Goal: Book appointment/travel/reservation

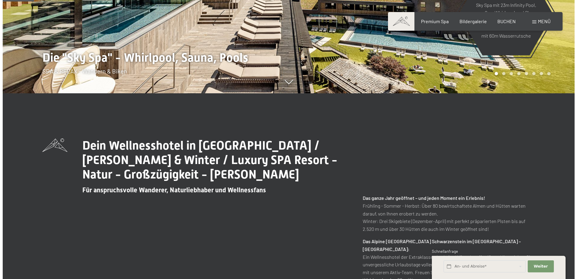
scroll to position [184, 0]
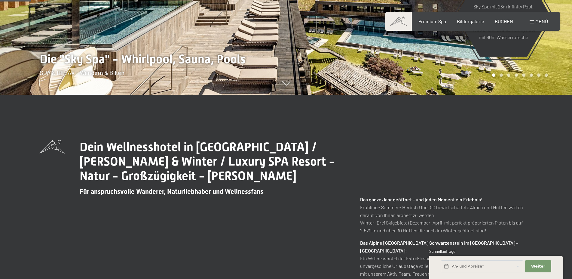
click at [536, 21] on span "Menü" at bounding box center [542, 21] width 13 height 6
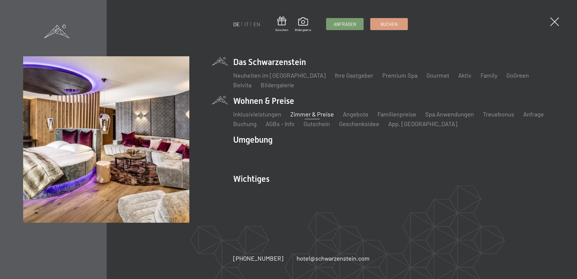
click at [314, 116] on link "Zimmer & Preise" at bounding box center [312, 113] width 44 height 7
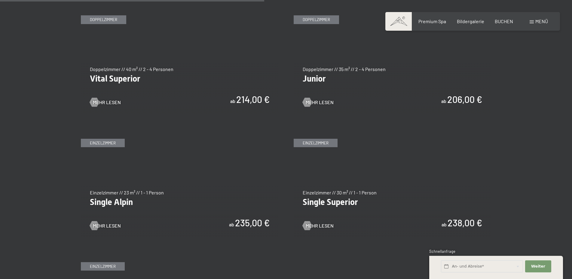
scroll to position [859, 0]
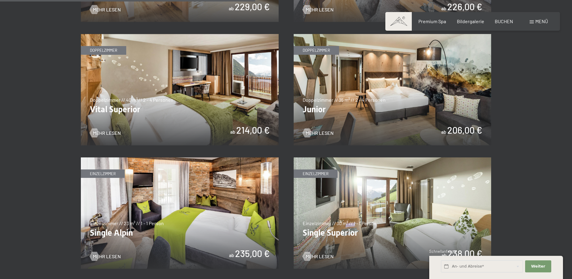
click at [363, 122] on img at bounding box center [393, 89] width 198 height 111
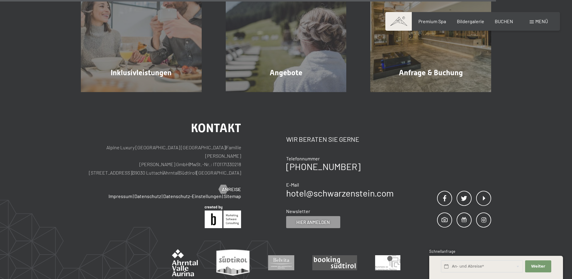
scroll to position [668, 0]
